Goal: Task Accomplishment & Management: Manage account settings

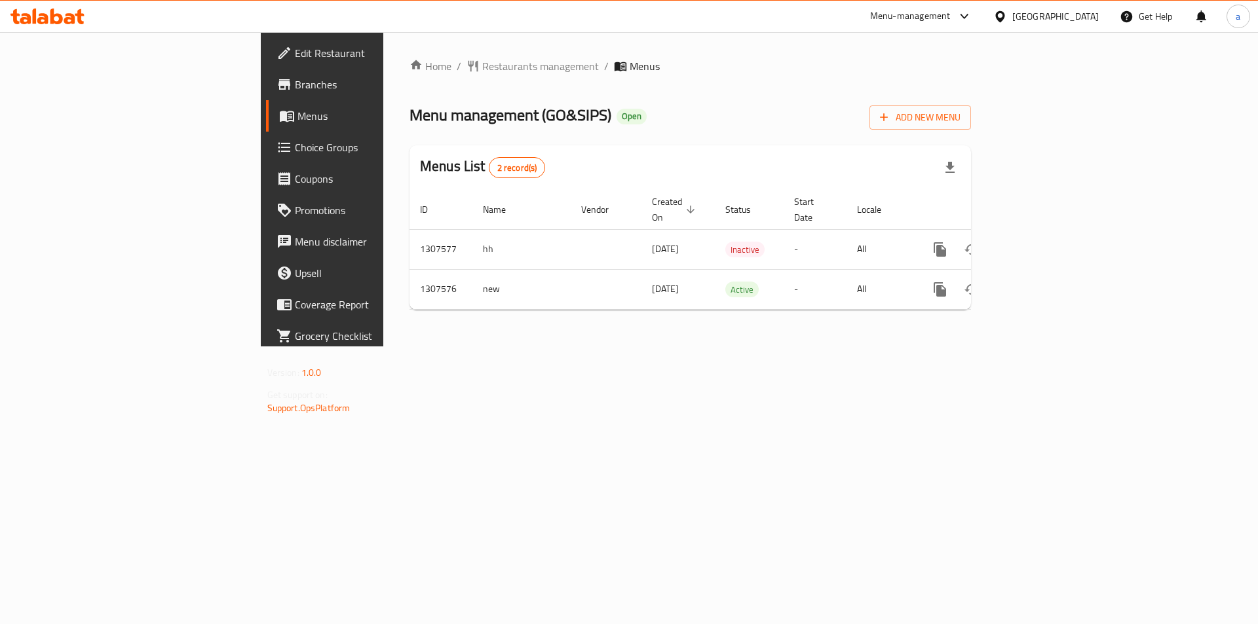
click at [295, 149] on span "Choice Groups" at bounding box center [378, 148] width 166 height 16
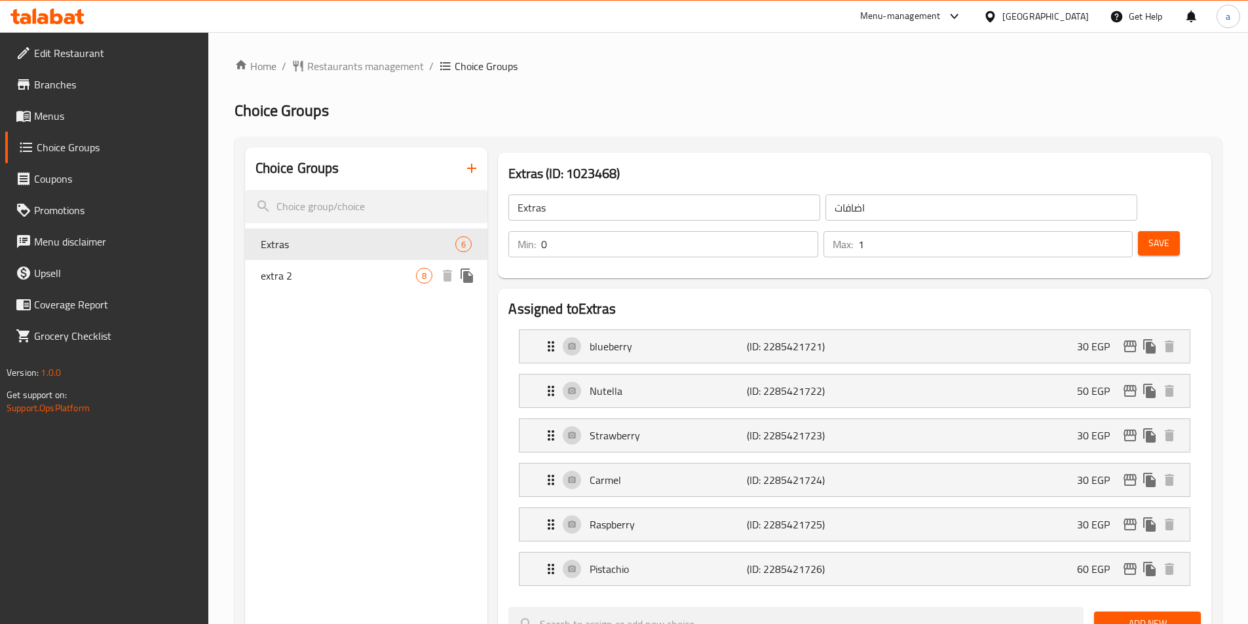
click at [341, 273] on div "extra 2 8" at bounding box center [366, 275] width 243 height 31
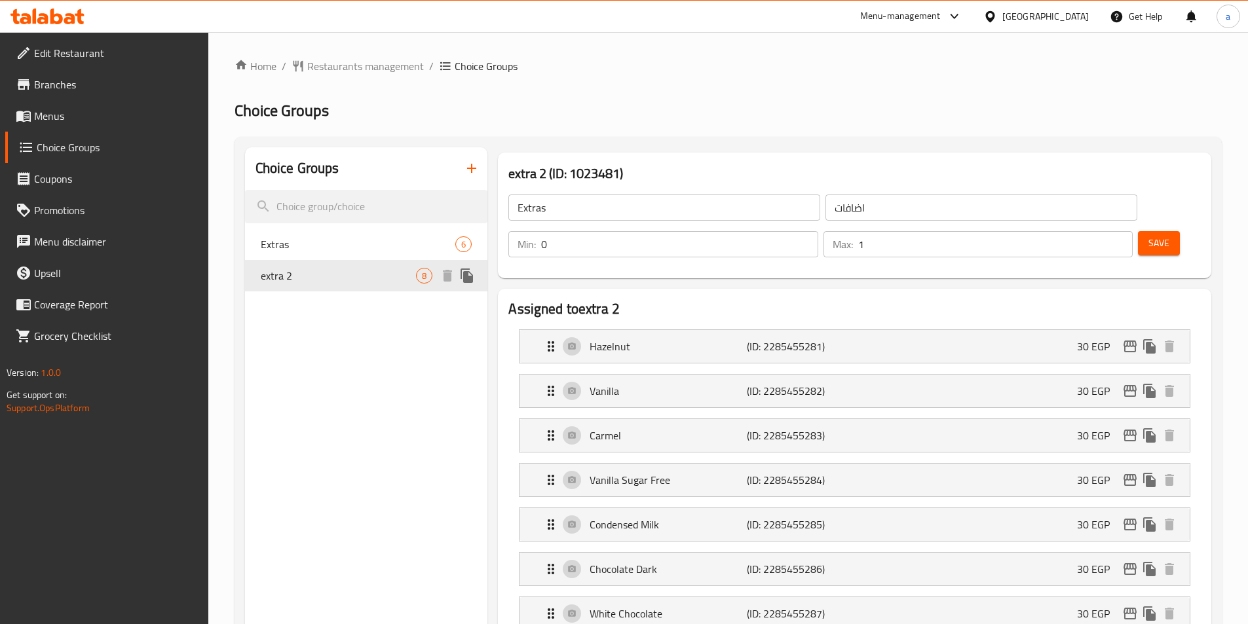
type input "extra 2"
type input "اكسترا ٢"
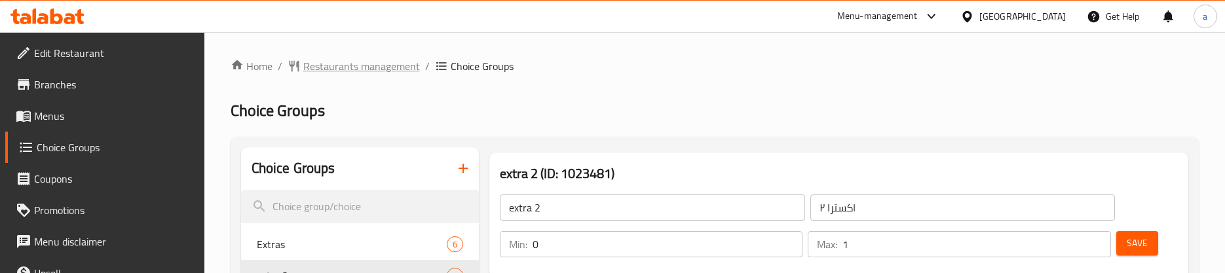
click at [350, 73] on span "Restaurants management" at bounding box center [361, 66] width 117 height 16
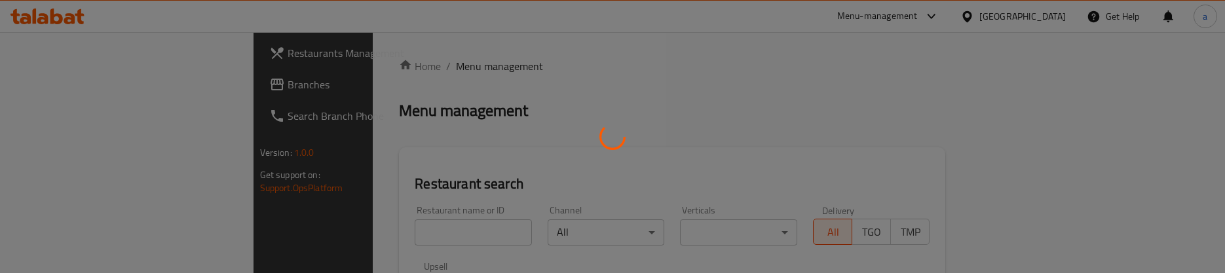
click at [89, 92] on div at bounding box center [612, 136] width 1225 height 273
click at [89, 89] on div at bounding box center [612, 136] width 1225 height 273
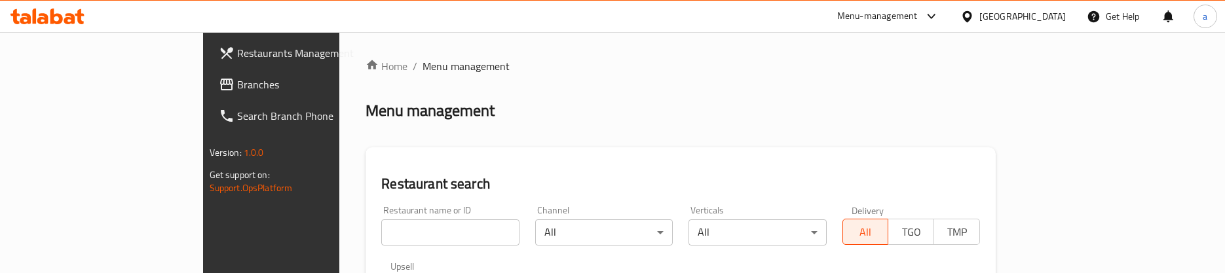
click at [237, 89] on span "Branches" at bounding box center [317, 85] width 160 height 16
